Goal: Communication & Community: Participate in discussion

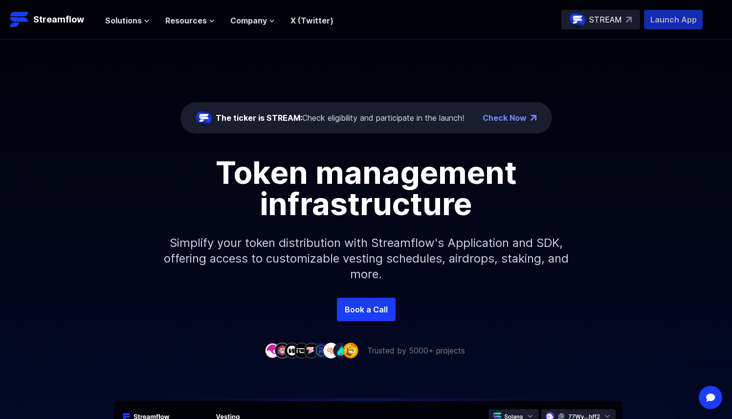
click at [659, 23] on p "Launch App" at bounding box center [673, 20] width 59 height 20
click at [711, 396] on icon "Open Intercom Messenger" at bounding box center [710, 396] width 16 height 16
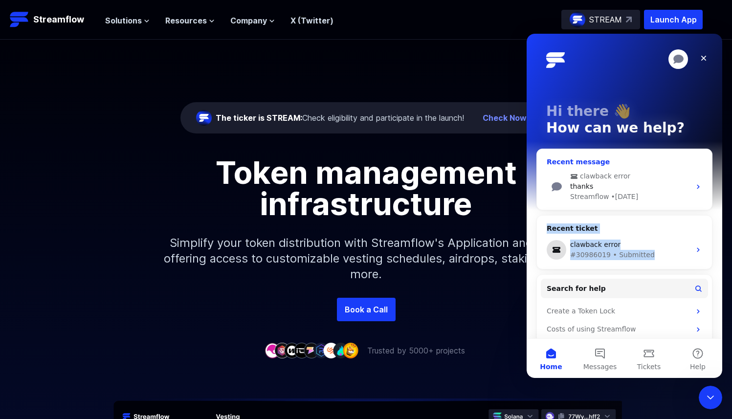
drag, startPoint x: 669, startPoint y: 253, endPoint x: 662, endPoint y: 194, distance: 59.7
click at [662, 194] on div "Recent message clawback error thanks Streamflow • [DATE] Recent ticket clawback…" at bounding box center [625, 266] width 176 height 235
click at [662, 194] on div "Streamflow • [DATE]" at bounding box center [630, 197] width 120 height 10
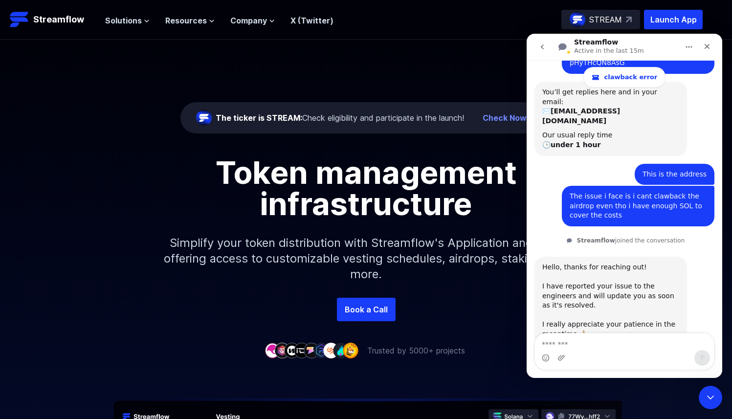
scroll to position [1483, 0]
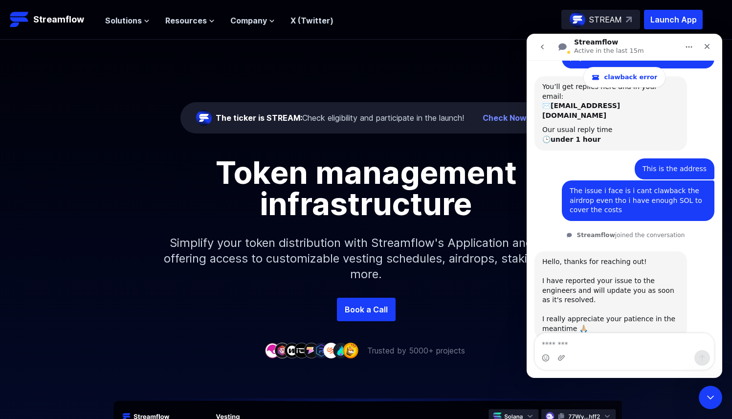
click at [596, 334] on textarea "Message…" at bounding box center [624, 342] width 179 height 17
type textarea "**********"
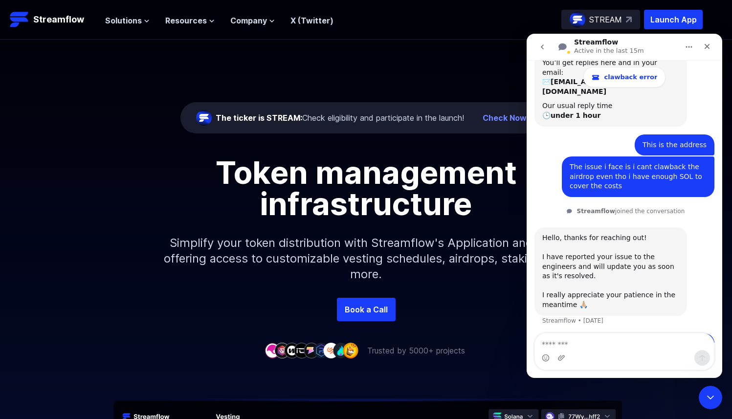
scroll to position [1539, 0]
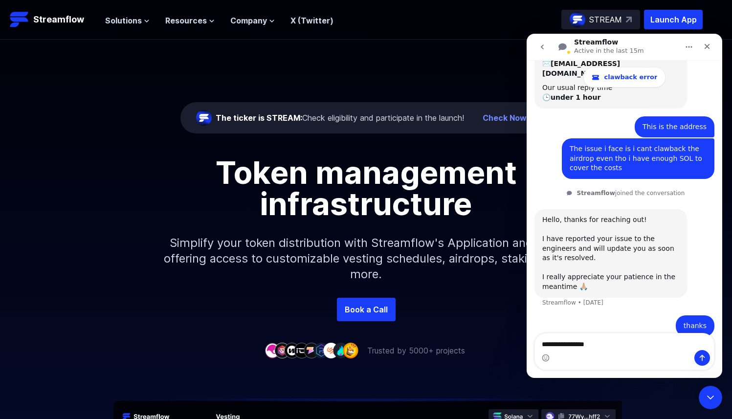
type textarea "**********"
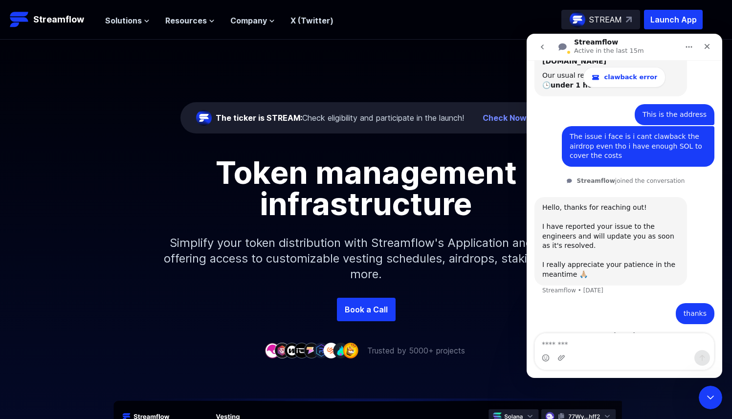
scroll to position [1561, 0]
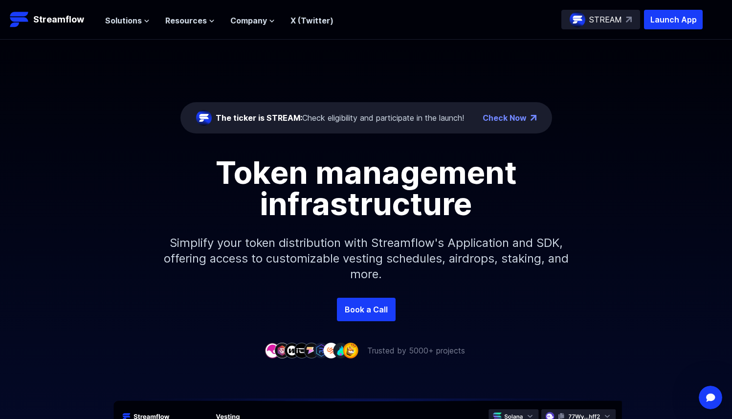
click at [537, 54] on div "The ticker is STREAM: Check eligibility and participate in the launch! Check No…" at bounding box center [366, 169] width 732 height 258
